Goal: Check status: Check status

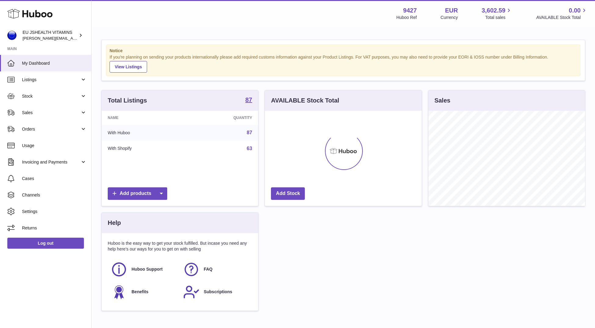
scroll to position [95, 156]
click at [41, 100] on link "Stock" at bounding box center [45, 96] width 91 height 16
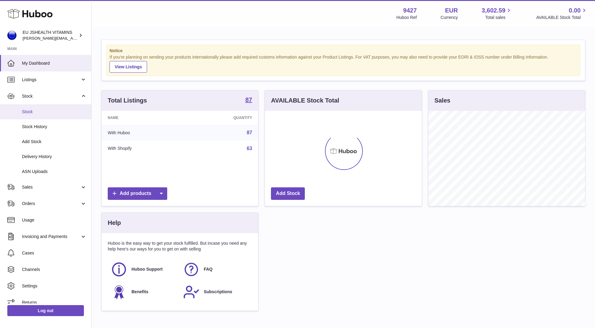
click at [49, 116] on link "Stock" at bounding box center [45, 111] width 91 height 15
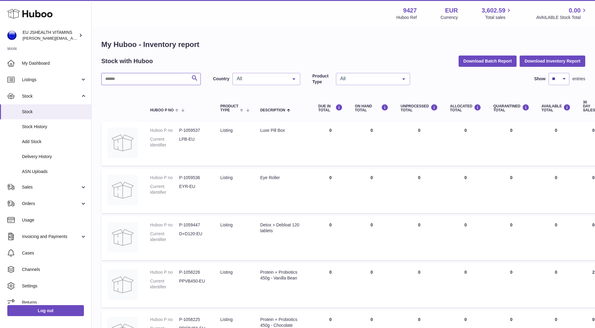
click at [124, 82] on input "text" at bounding box center [150, 79] width 99 height 12
paste input "*******"
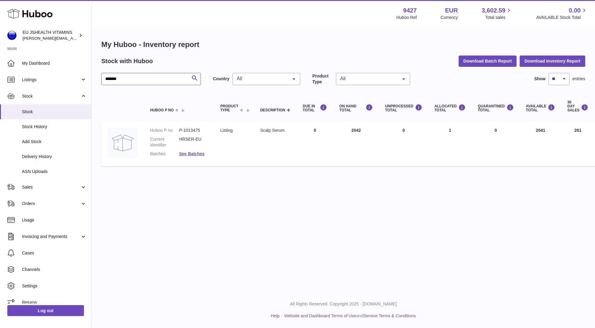
type input "*******"
click at [189, 154] on link "See Batches" at bounding box center [191, 153] width 25 height 5
click at [56, 150] on div at bounding box center [297, 164] width 595 height 328
click at [42, 175] on link "ASN Uploads" at bounding box center [45, 171] width 91 height 15
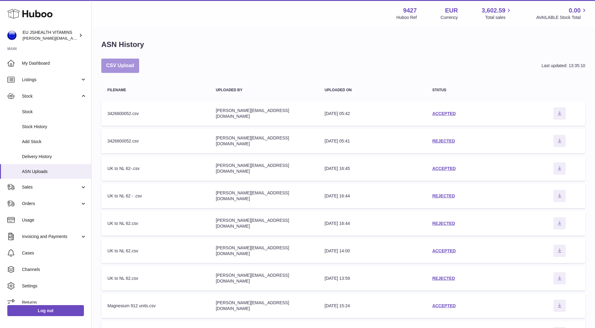
click at [129, 64] on button "CSV Upload" at bounding box center [120, 66] width 38 height 14
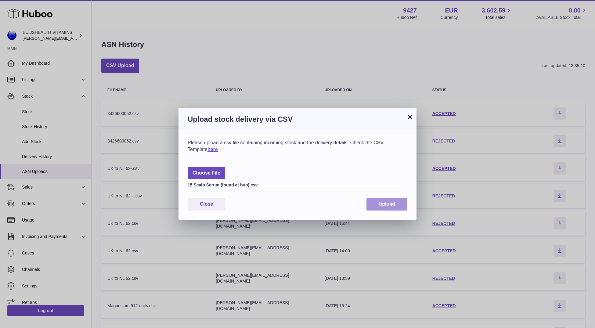
click at [391, 205] on span "Upload" at bounding box center [386, 203] width 16 height 5
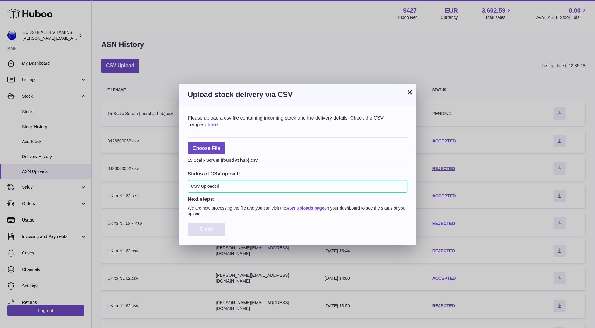
click at [220, 228] on button "Close" at bounding box center [207, 229] width 38 height 13
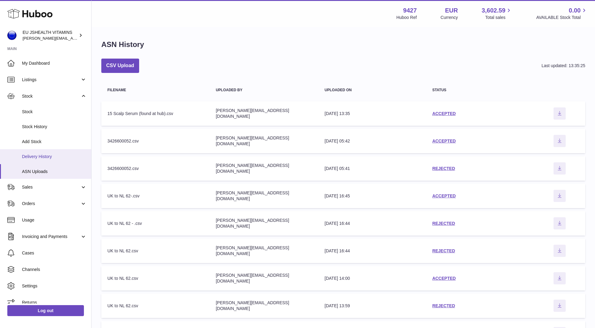
click at [49, 159] on link "Delivery History" at bounding box center [45, 156] width 91 height 15
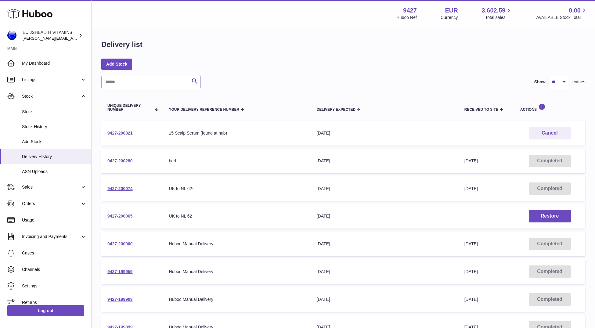
click at [125, 131] on link "9427-200821" at bounding box center [119, 133] width 25 height 5
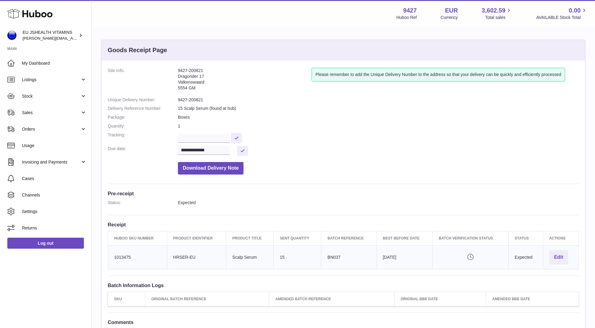
click at [183, 100] on dd "9427-200821" at bounding box center [378, 100] width 401 height 6
copy dl "9427-200821"
